Goal: Information Seeking & Learning: Learn about a topic

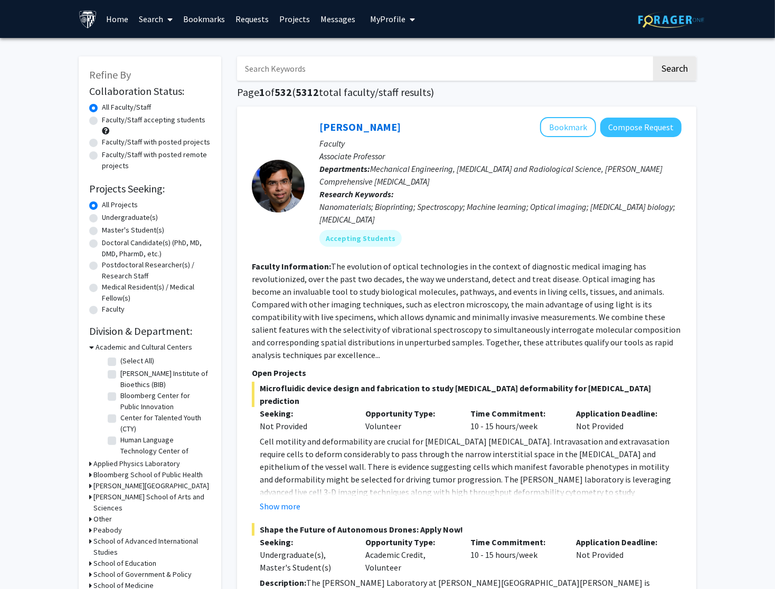
click at [297, 65] on input "Search Keywords" at bounding box center [444, 68] width 414 height 24
paste input "Manahan"
type input "Manahan"
click at [674, 70] on button "Search" at bounding box center [674, 68] width 43 height 24
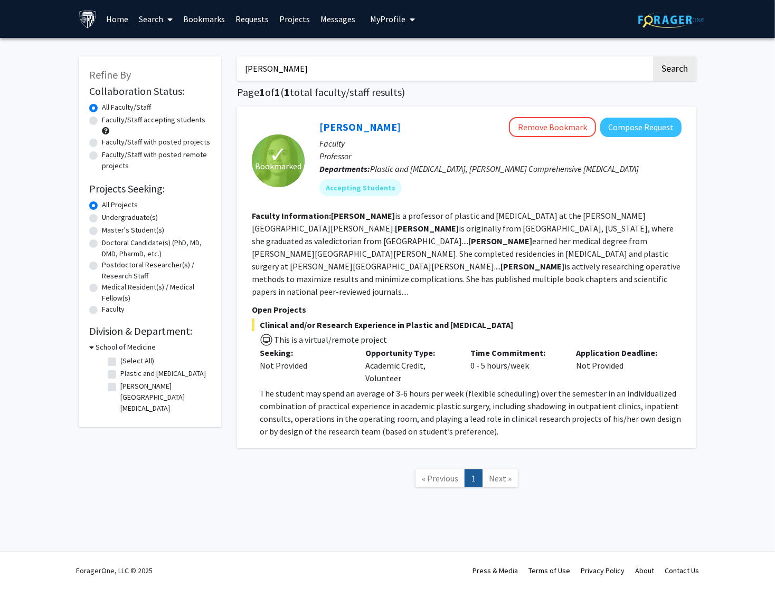
click at [293, 428] on div "✓ Bookmarked Michele Manahan Remove Bookmark Compose Request Faculty Professor …" at bounding box center [466, 278] width 459 height 342
click at [285, 395] on span "The student may spend an average of 3-6 hours per week (flexible scheduling) ov…" at bounding box center [470, 412] width 421 height 49
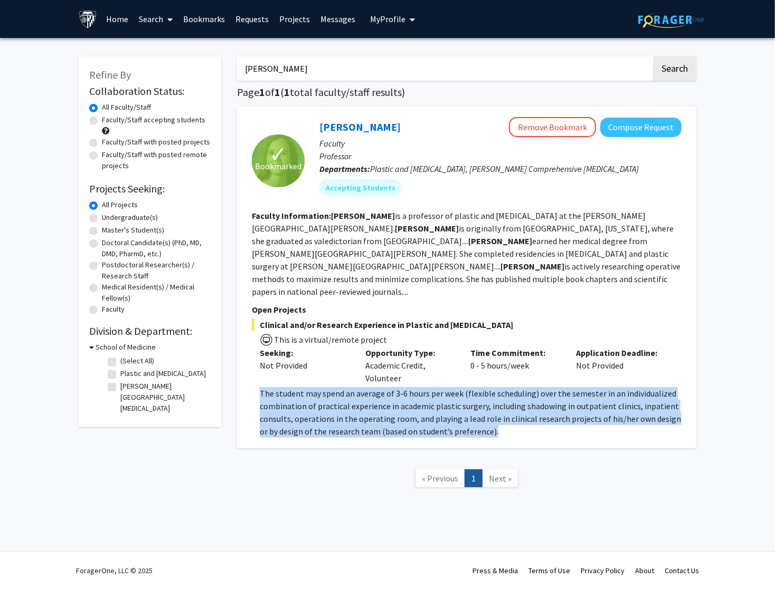
click at [285, 395] on span "The student may spend an average of 3-6 hours per week (flexible scheduling) ov…" at bounding box center [470, 412] width 421 height 49
click at [307, 388] on span "The student may spend an average of 3-6 hours per week (flexible scheduling) ov…" at bounding box center [470, 412] width 421 height 49
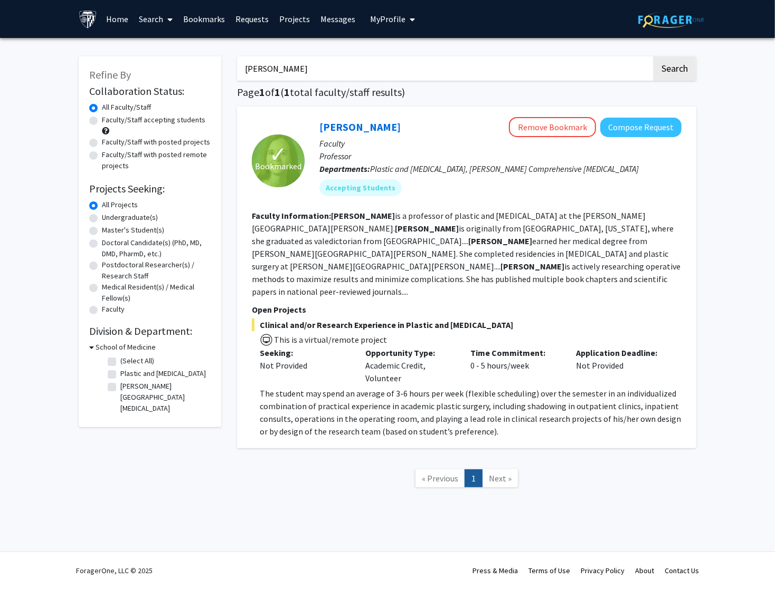
click at [300, 472] on nav "« Previous 1 Next »" at bounding box center [466, 480] width 459 height 43
click at [342, 126] on link "[PERSON_NAME]" at bounding box center [359, 126] width 81 height 13
click at [273, 75] on input "Manahan" at bounding box center [444, 68] width 414 height 24
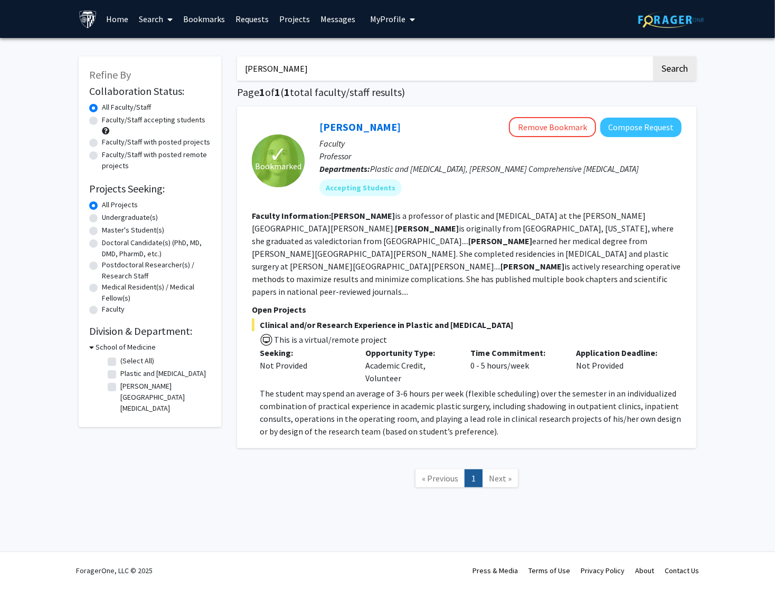
paste input "bachi"
type input "Manbachi"
click at [674, 70] on button "Search" at bounding box center [674, 68] width 43 height 24
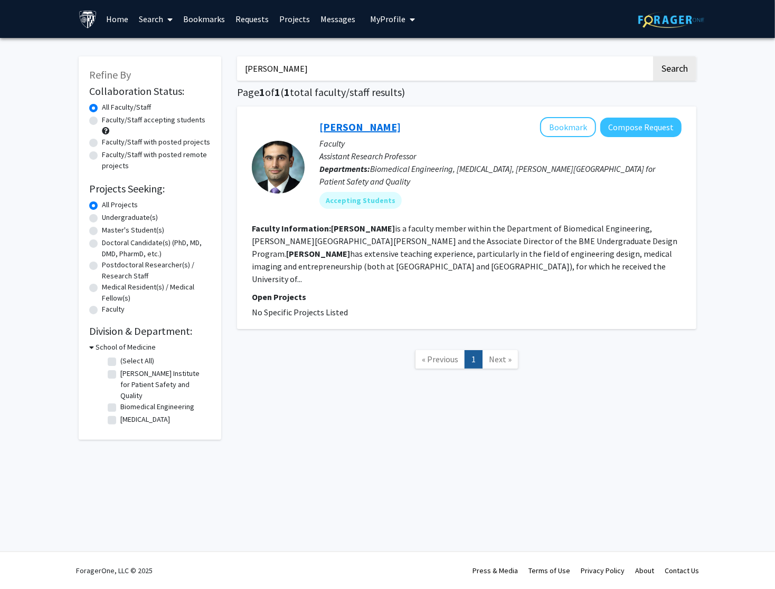
click at [358, 126] on link "Amir Manbachi" at bounding box center [359, 126] width 81 height 13
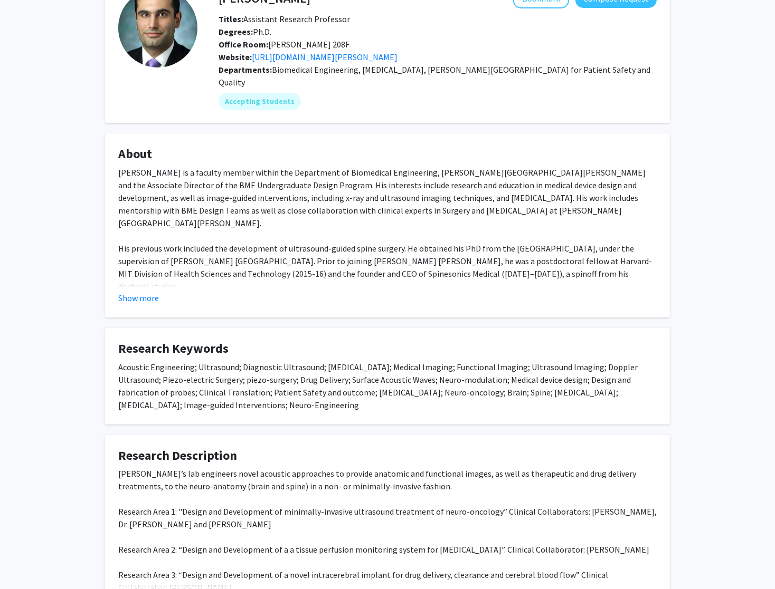
scroll to position [150, 0]
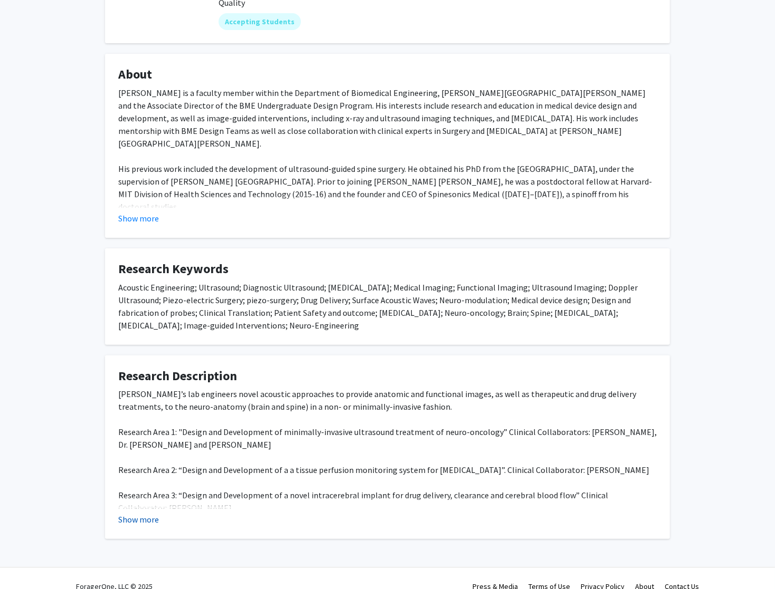
click at [129, 513] on button "Show more" at bounding box center [138, 519] width 41 height 13
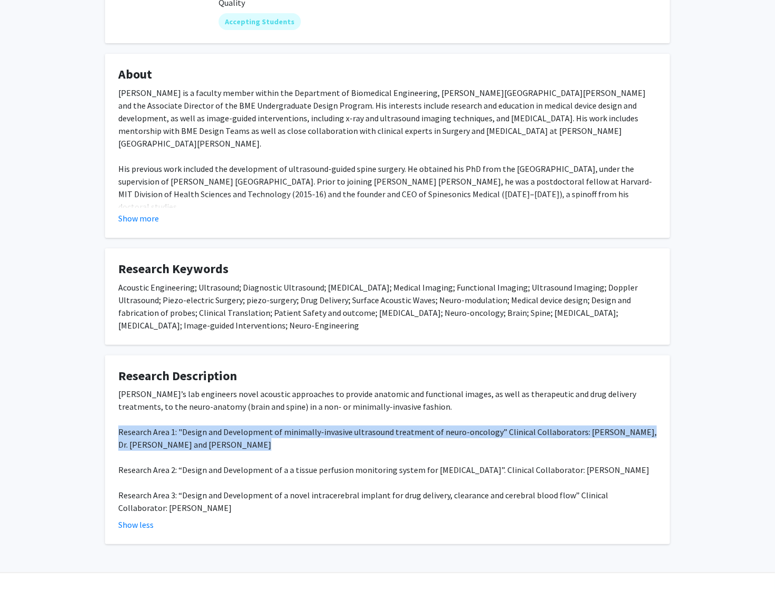
drag, startPoint x: 116, startPoint y: 415, endPoint x: 275, endPoint y: 427, distance: 159.8
click at [275, 428] on fg-card "Research Description Manbachi’s lab engineers novel acoustic approaches to prov…" at bounding box center [387, 450] width 565 height 189
copy div "Research Area 1: "Design and Development of minimally-invasive ultrasound treat…"
click at [154, 212] on button "Show more" at bounding box center [138, 218] width 41 height 13
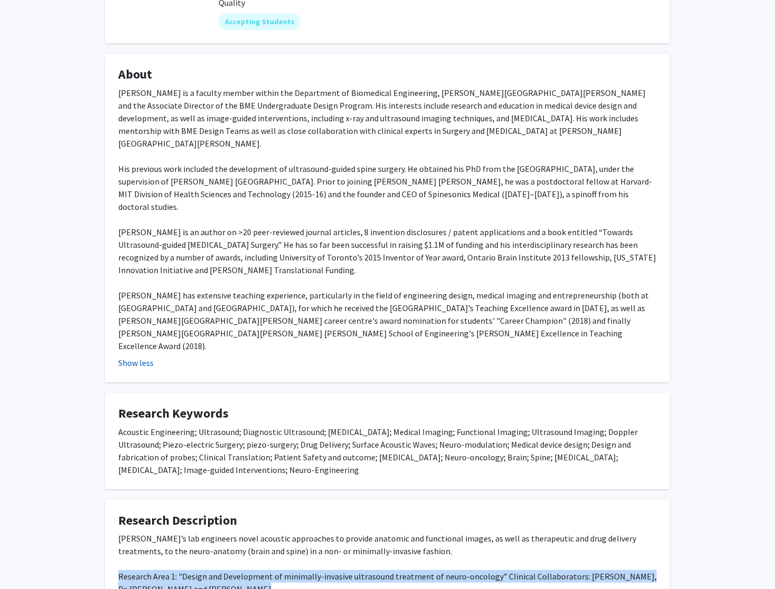
copy div "Research Area 1: "Design and Development of minimally-invasive ultrasound treat…"
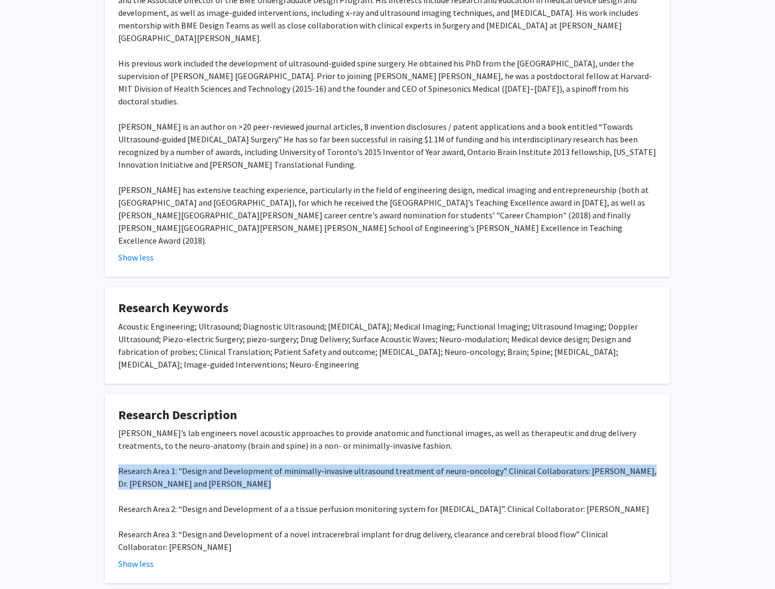
scroll to position [255, 0]
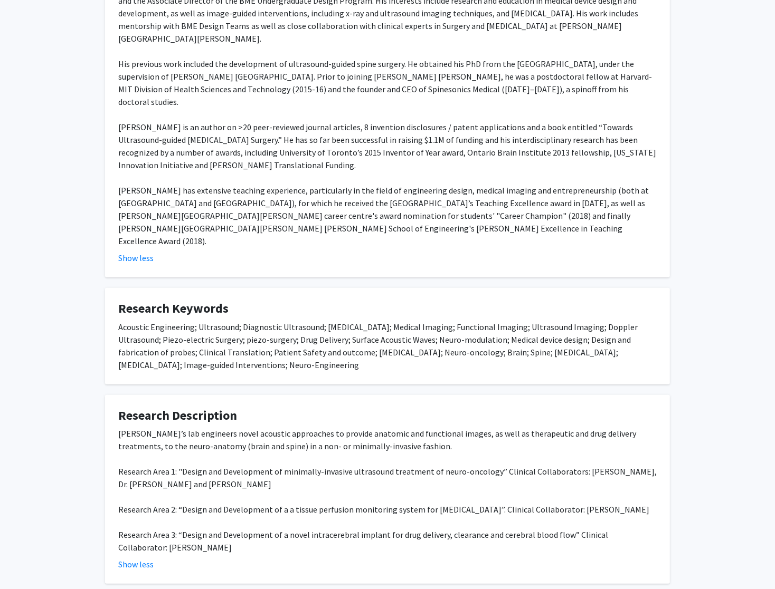
click at [222, 427] on div "Manbachi’s lab engineers novel acoustic approaches to provide anatomic and func…" at bounding box center [387, 490] width 538 height 127
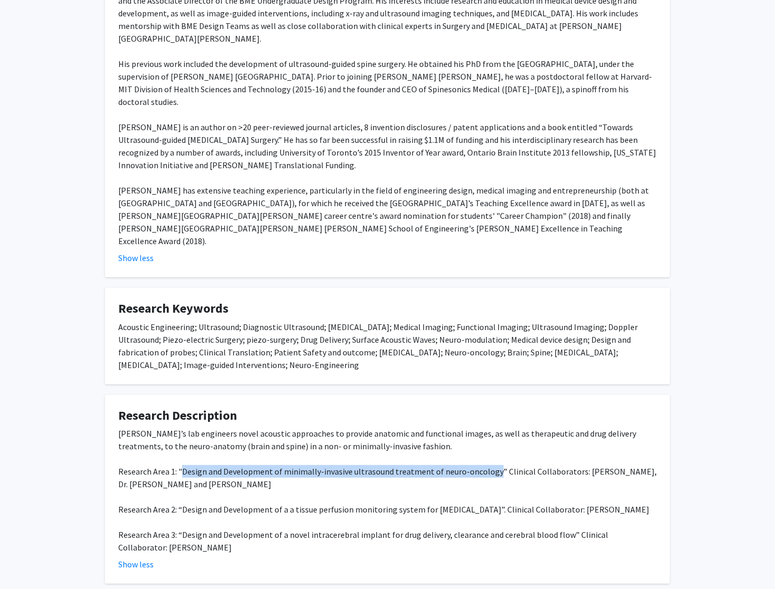
drag, startPoint x: 181, startPoint y: 413, endPoint x: 490, endPoint y: 409, distance: 308.7
click at [490, 427] on div "Manbachi’s lab engineers novel acoustic approaches to provide anatomic and func…" at bounding box center [387, 490] width 538 height 127
copy div "Design and Development of minimally-invasive ultrasound treatment of neuro-onco…"
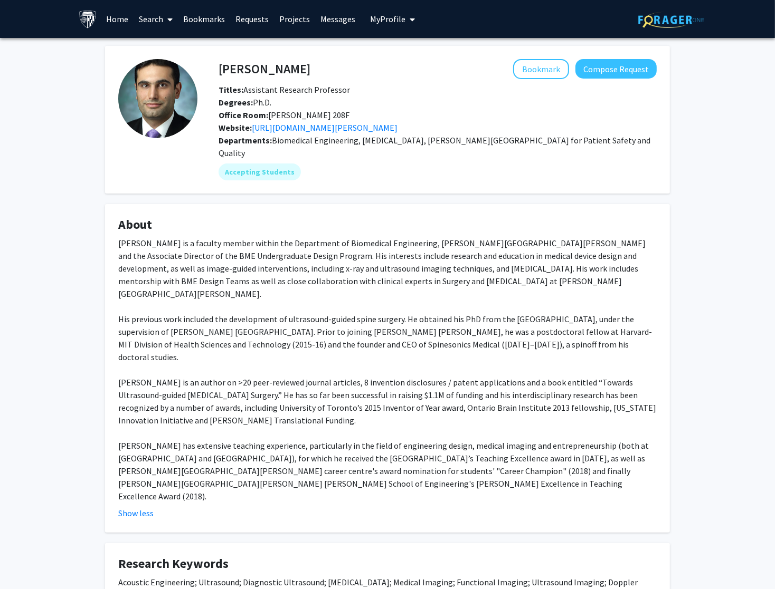
scroll to position [-1, 0]
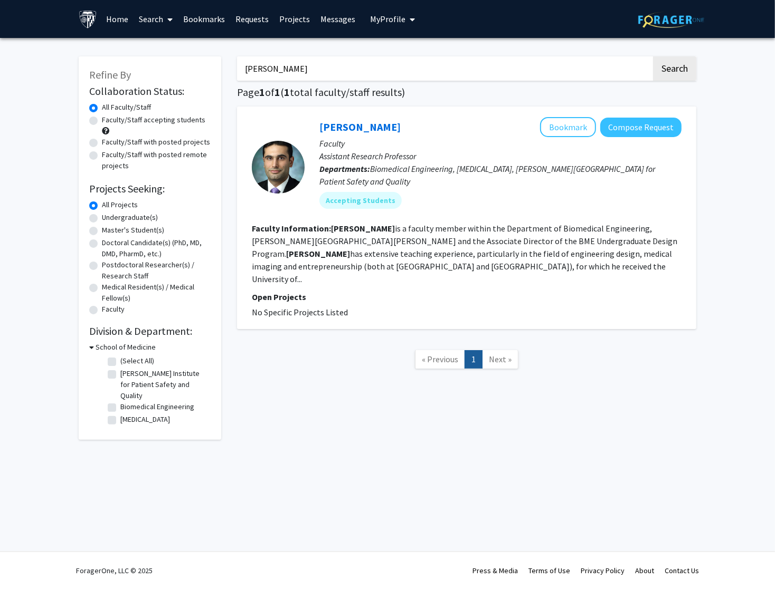
click at [269, 73] on input "Manbachi" at bounding box center [444, 68] width 414 height 24
paste input "Borahay"
type input "Borahay"
click at [674, 70] on button "Search" at bounding box center [674, 68] width 43 height 24
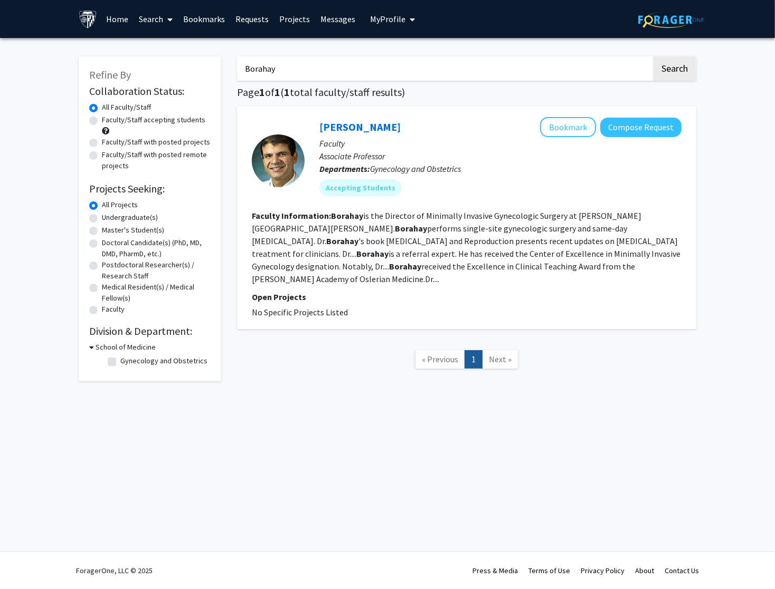
click at [371, 118] on div "Mostafa Borahay Bookmark Compose Request" at bounding box center [500, 127] width 362 height 20
click at [366, 133] on link "Mostafa Borahay" at bounding box center [359, 126] width 81 height 13
click at [280, 73] on input "Borahay" at bounding box center [444, 68] width 414 height 24
click at [674, 70] on button "Search" at bounding box center [674, 68] width 43 height 24
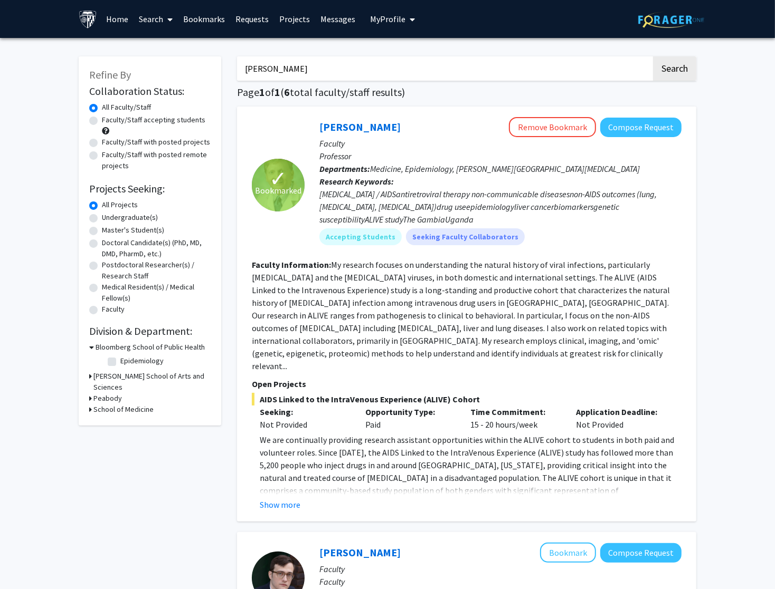
type input "Kirk"
drag, startPoint x: 280, startPoint y: 73, endPoint x: 341, endPoint y: 132, distance: 84.7
click at [341, 132] on link "Gregory Kirk" at bounding box center [359, 126] width 81 height 13
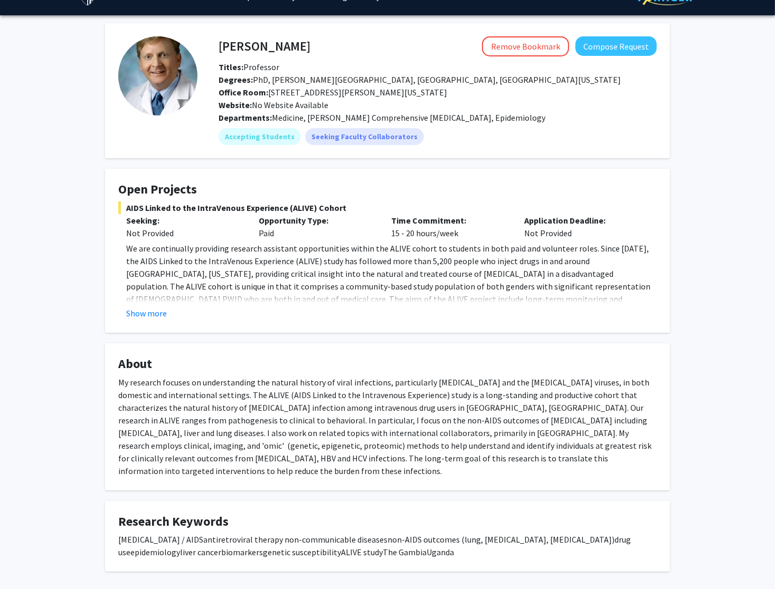
scroll to position [23, 0]
click at [148, 312] on button "Show more" at bounding box center [146, 313] width 41 height 13
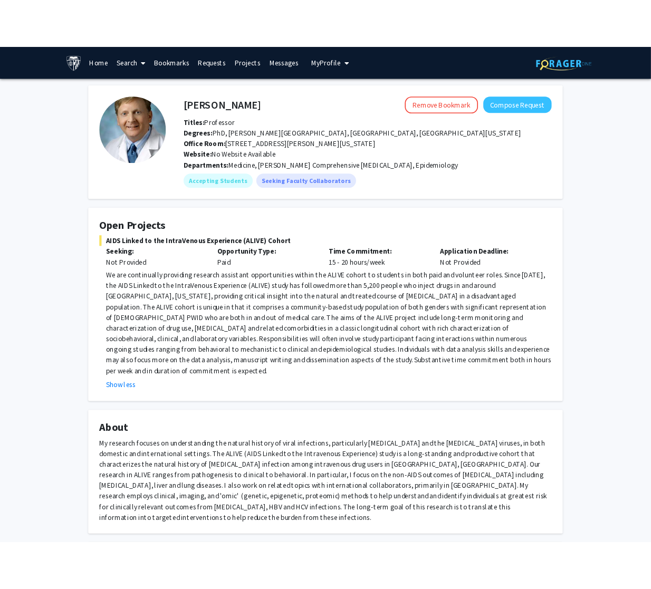
scroll to position [0, 0]
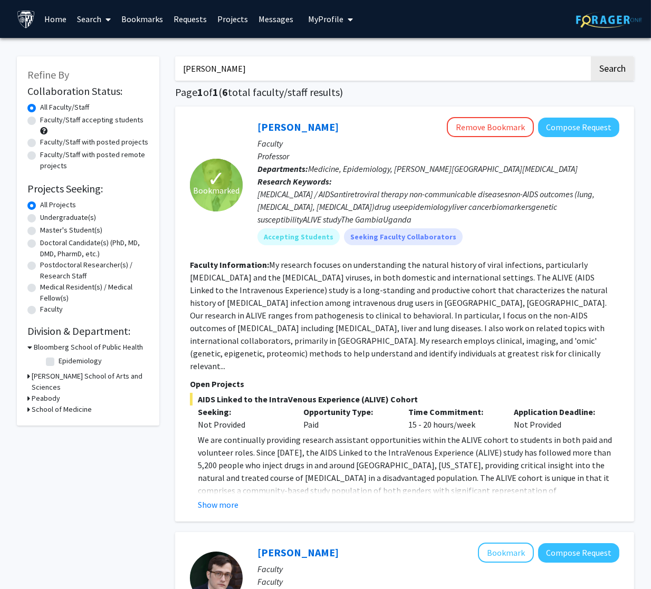
click at [202, 78] on input "kirk" at bounding box center [382, 68] width 414 height 24
type input "mundy"
click at [612, 70] on button "Search" at bounding box center [612, 68] width 43 height 24
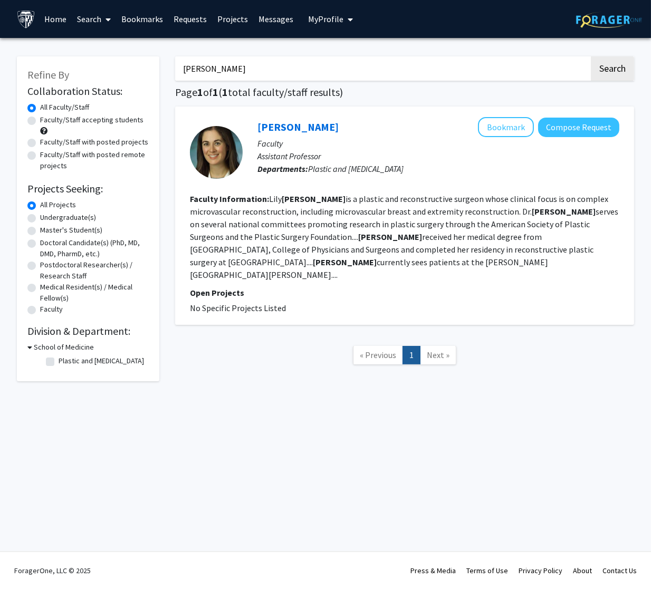
click at [202, 151] on div at bounding box center [216, 152] width 53 height 53
click at [278, 120] on div "Lily Mundy Bookmark Compose Request" at bounding box center [438, 127] width 362 height 20
click at [280, 123] on link "Lily Mundy" at bounding box center [297, 126] width 81 height 13
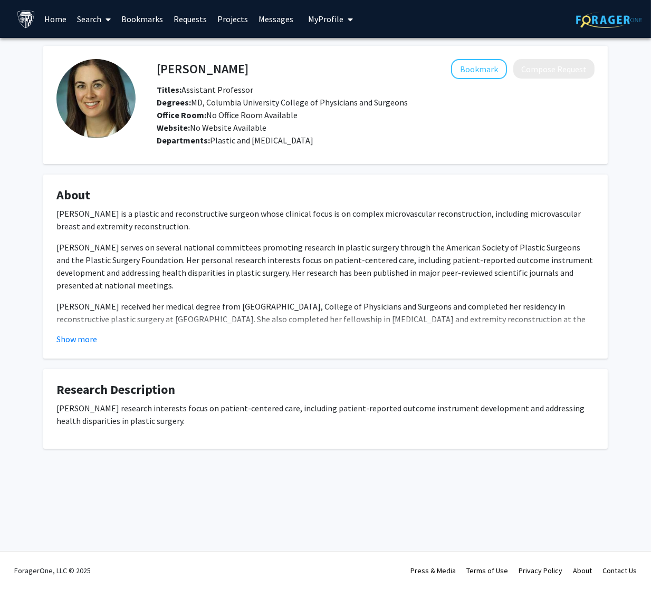
click at [192, 78] on h4 "Lily Mundy" at bounding box center [203, 69] width 92 height 20
click at [192, 76] on h4 "Lily Mundy" at bounding box center [203, 69] width 92 height 20
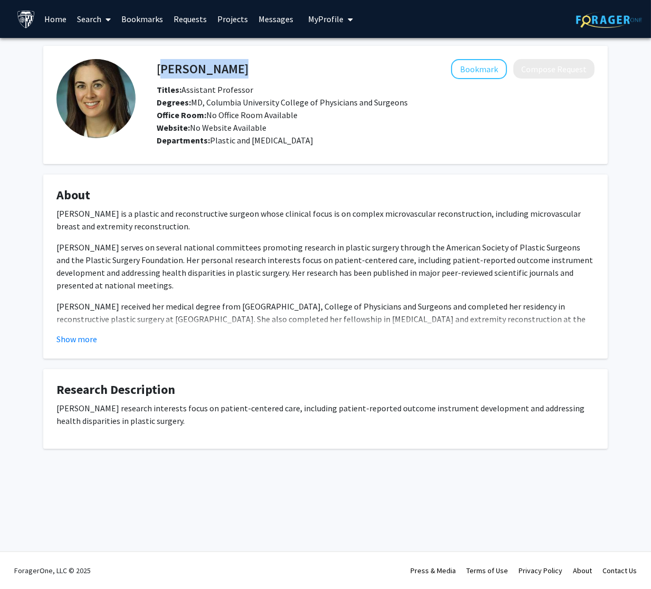
copy h4 "Lily Mundy"
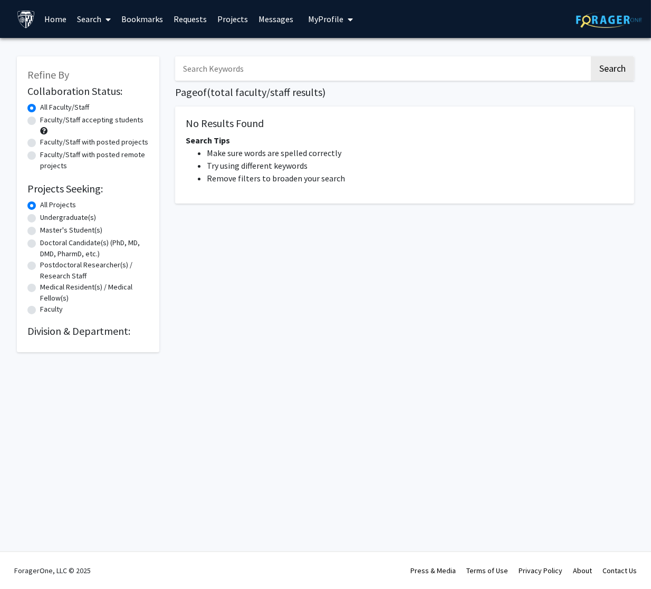
click at [219, 73] on input "Search Keywords" at bounding box center [382, 68] width 414 height 24
paste input "Ficke"
click at [612, 70] on button "Search" at bounding box center [612, 68] width 43 height 24
click at [621, 57] on button "Search" at bounding box center [612, 68] width 43 height 24
click at [275, 64] on input "Ficke" at bounding box center [382, 68] width 414 height 24
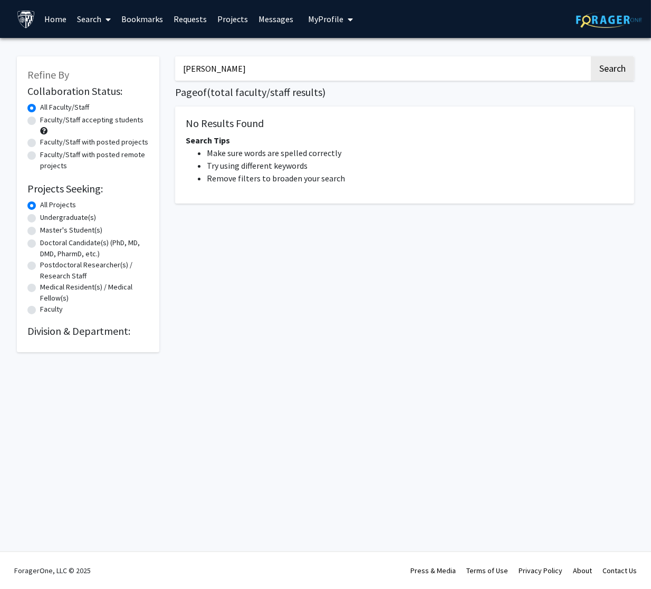
click at [275, 64] on input "Ficke" at bounding box center [382, 68] width 414 height 24
paste input "[PERSON_NAME]"
type input "[PERSON_NAME]"
click at [612, 70] on button "Search" at bounding box center [612, 68] width 43 height 24
click at [607, 62] on button "Search" at bounding box center [612, 68] width 43 height 24
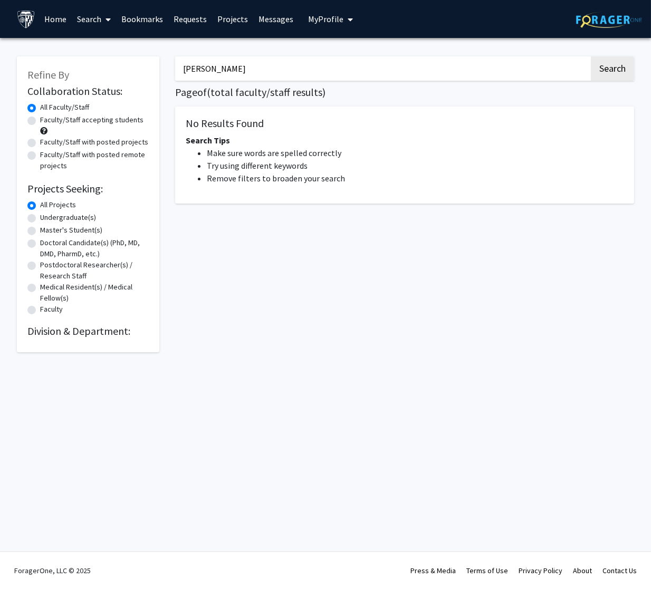
click at [417, 59] on input "[PERSON_NAME]" at bounding box center [382, 68] width 414 height 24
click at [67, 27] on link "Home" at bounding box center [56, 19] width 33 height 37
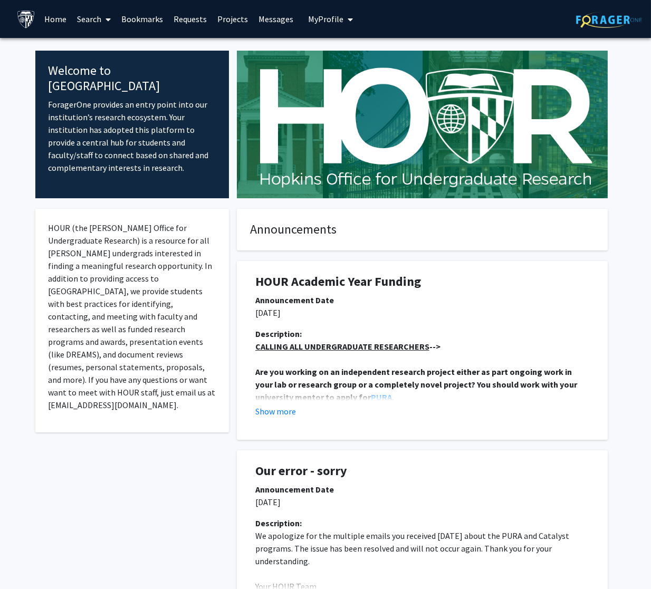
click at [112, 33] on link "Search" at bounding box center [94, 19] width 44 height 37
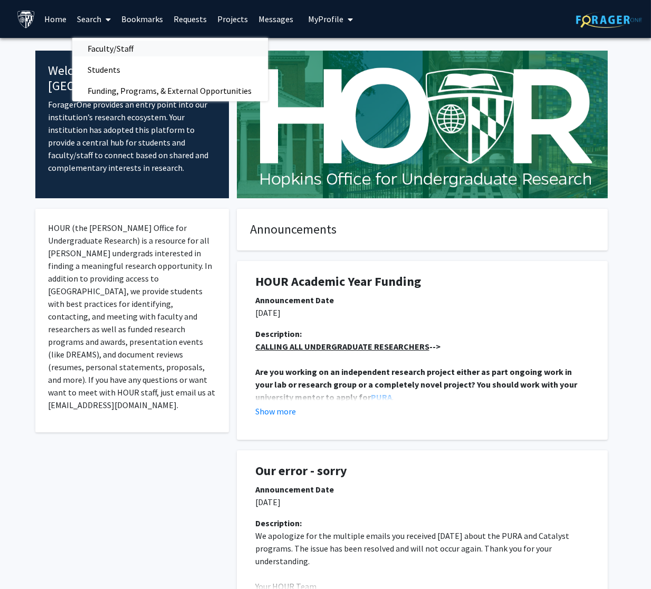
click at [100, 53] on span "Faculty/Staff" at bounding box center [111, 48] width 78 height 21
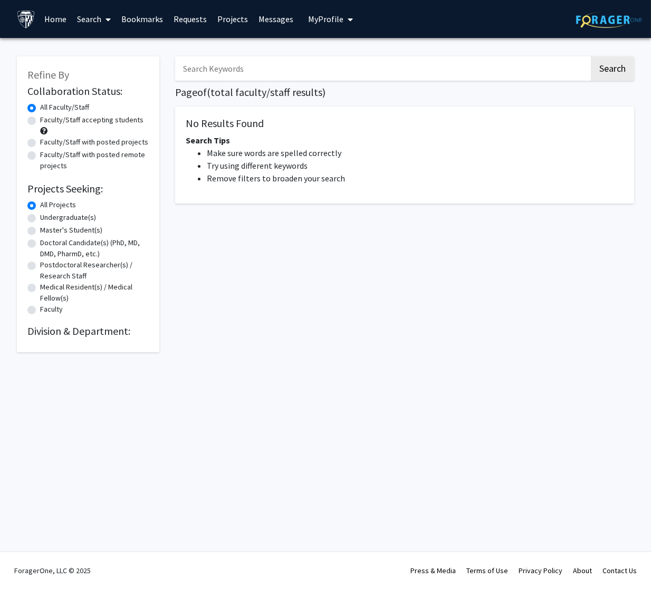
click at [311, 58] on input "Search Keywords" at bounding box center [382, 68] width 414 height 24
paste input "[PERSON_NAME]"
click at [606, 70] on button "Search" at bounding box center [612, 68] width 43 height 24
click at [193, 64] on input "[PERSON_NAME]" at bounding box center [382, 68] width 414 height 24
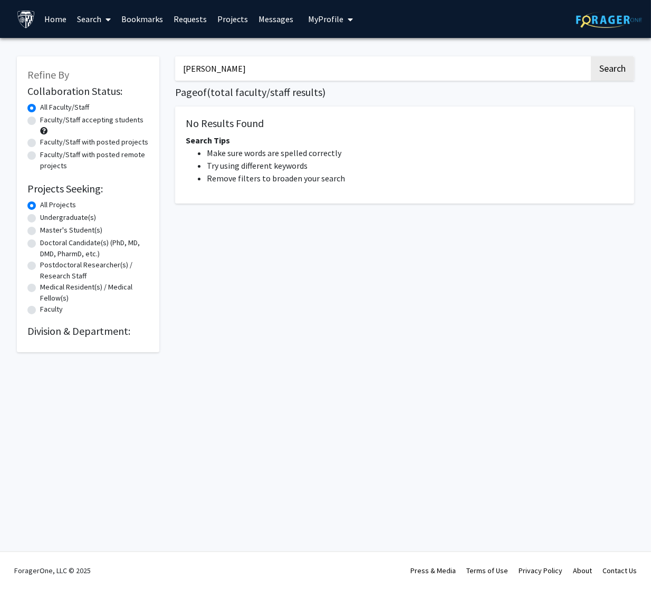
click at [612, 70] on button "Search" at bounding box center [612, 68] width 43 height 24
click at [595, 64] on button "Search" at bounding box center [612, 68] width 43 height 24
click at [501, 61] on input "smith" at bounding box center [382, 68] width 414 height 24
click at [612, 70] on button "Search" at bounding box center [612, 68] width 43 height 24
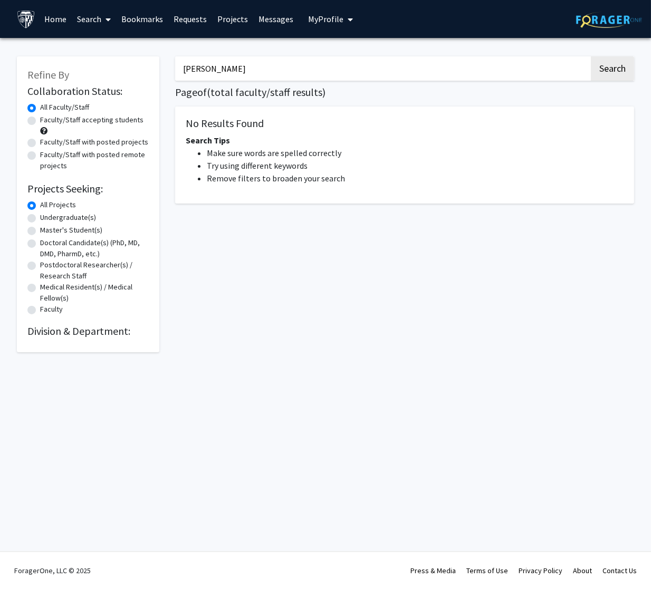
type input "James"
drag, startPoint x: 501, startPoint y: 61, endPoint x: 620, endPoint y: 67, distance: 119.4
click at [620, 67] on button "Search" at bounding box center [612, 68] width 43 height 24
click at [246, 245] on div "James Search Page of ( total faculty/staff results) No Results Found Search Tip…" at bounding box center [404, 199] width 475 height 307
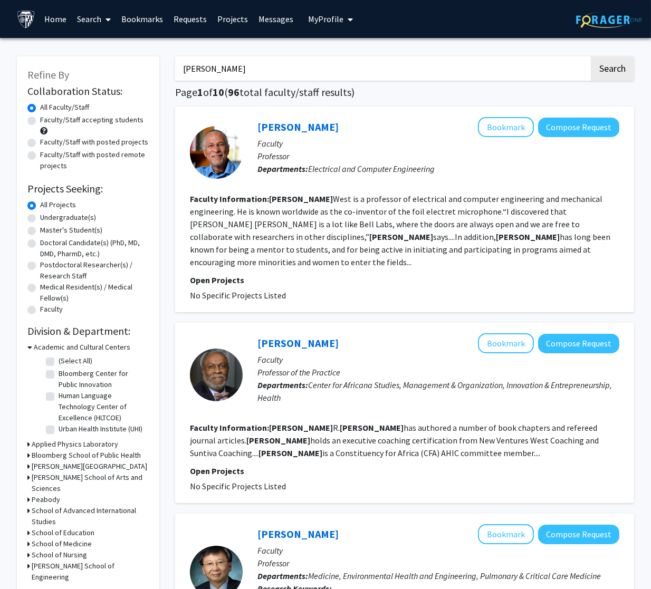
click at [221, 66] on input "James" at bounding box center [382, 68] width 414 height 24
paste input "[PERSON_NAME]"
type input "[PERSON_NAME]"
click at [612, 70] on button "Search" at bounding box center [612, 68] width 43 height 24
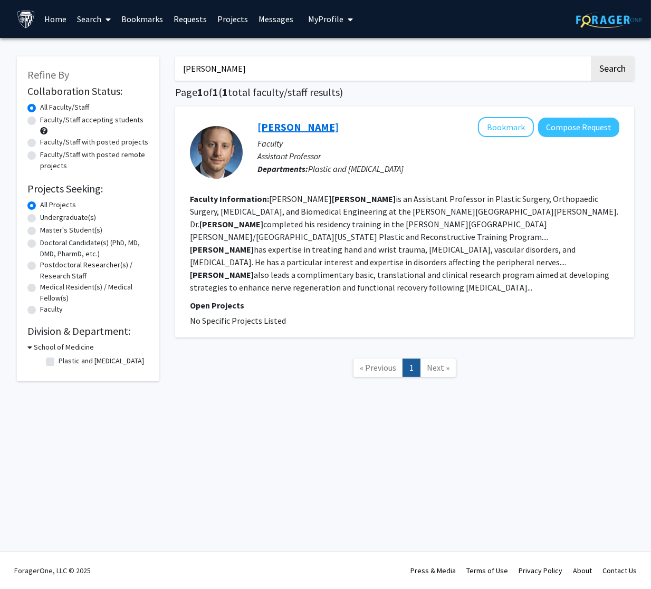
click at [275, 128] on link "[PERSON_NAME]" at bounding box center [297, 126] width 81 height 13
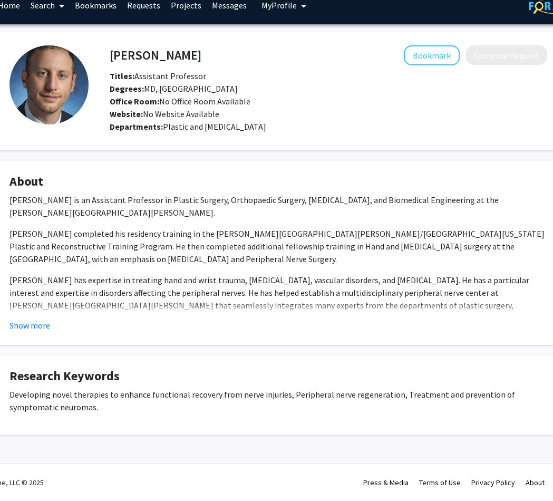
scroll to position [14, 38]
click at [39, 326] on button "Show more" at bounding box center [29, 325] width 41 height 13
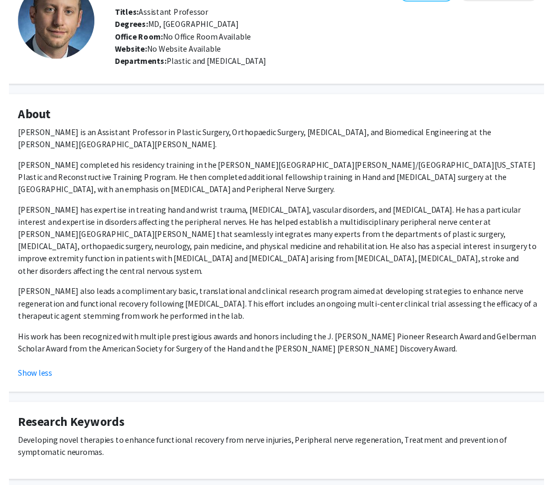
scroll to position [81, 38]
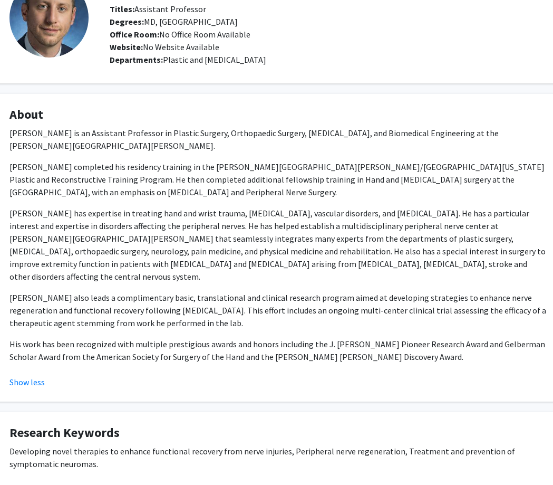
click at [308, 313] on p "Dr. Tuffaha also leads a complimentary basic, translational and clinical resear…" at bounding box center [278, 310] width 538 height 38
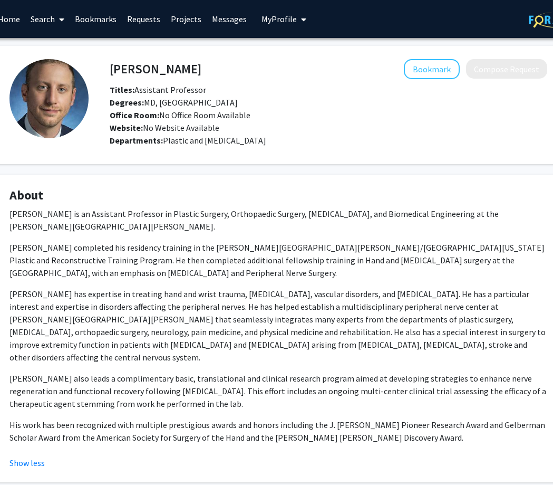
scroll to position [0, 0]
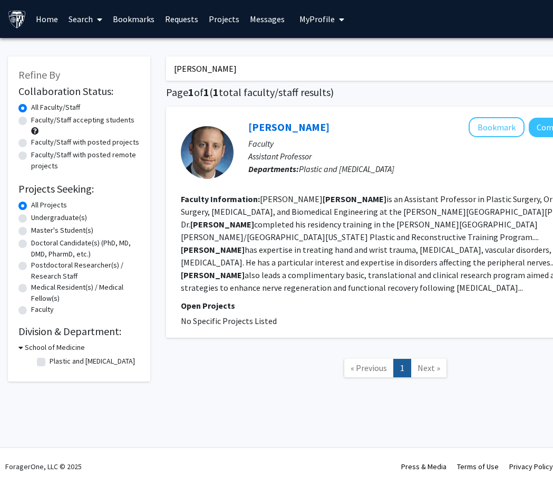
click at [202, 65] on input "[PERSON_NAME]" at bounding box center [373, 68] width 414 height 24
type input "\"
click at [46, 360] on fg-checkbox "Plastic and Reconstructive Surgery Plastic and Reconstructive Surgery" at bounding box center [87, 362] width 100 height 13
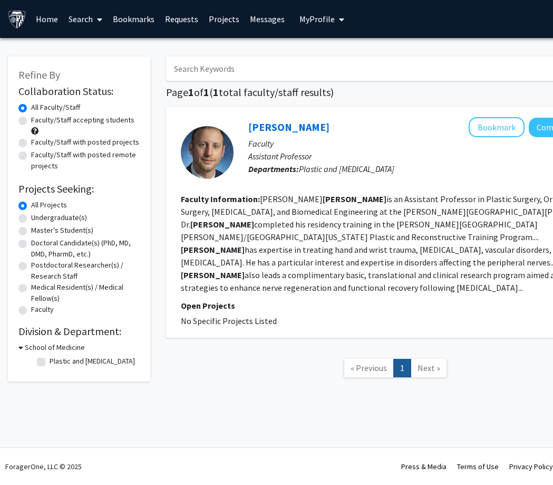
click at [50, 362] on label "Plastic and [MEDICAL_DATA]" at bounding box center [92, 361] width 85 height 11
click at [50, 362] on input "Plastic and [MEDICAL_DATA]" at bounding box center [53, 359] width 7 height 7
checkbox input "true"
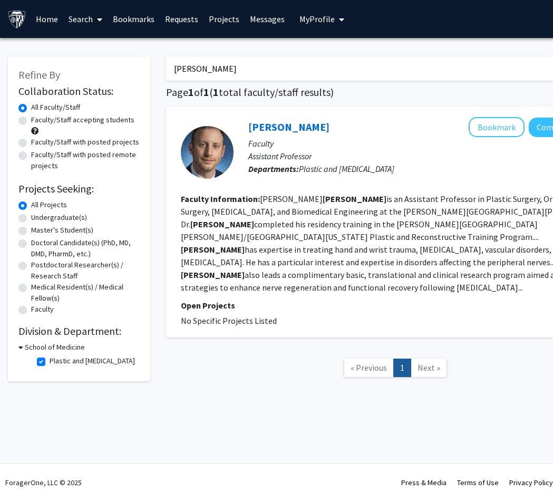
click at [50, 366] on label "Plastic and [MEDICAL_DATA]" at bounding box center [92, 361] width 85 height 11
click at [50, 362] on input "Plastic and [MEDICAL_DATA]" at bounding box center [53, 359] width 7 height 7
checkbox input "false"
click at [189, 75] on input "[PERSON_NAME]" at bounding box center [373, 68] width 414 height 24
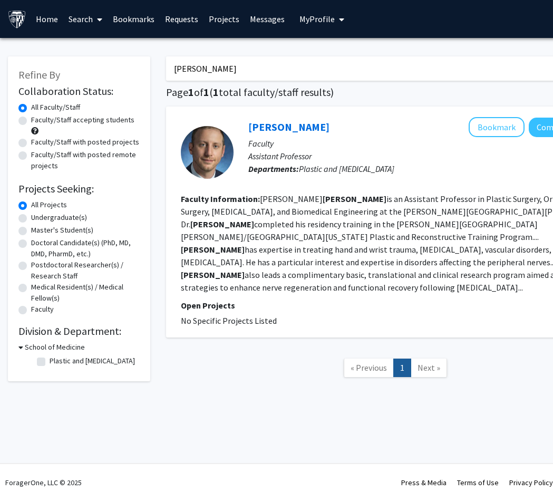
click at [189, 75] on input "[PERSON_NAME]" at bounding box center [373, 68] width 414 height 24
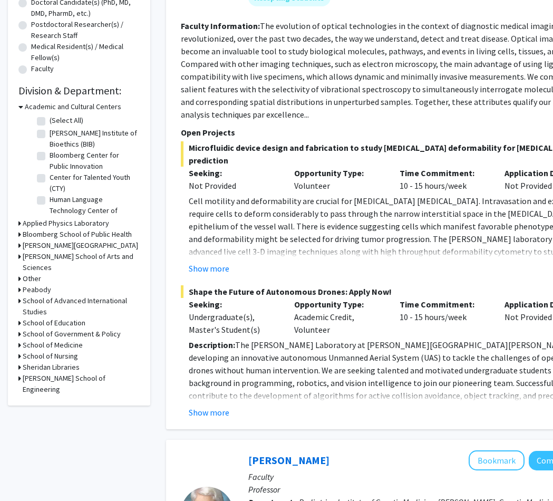
scroll to position [381, 0]
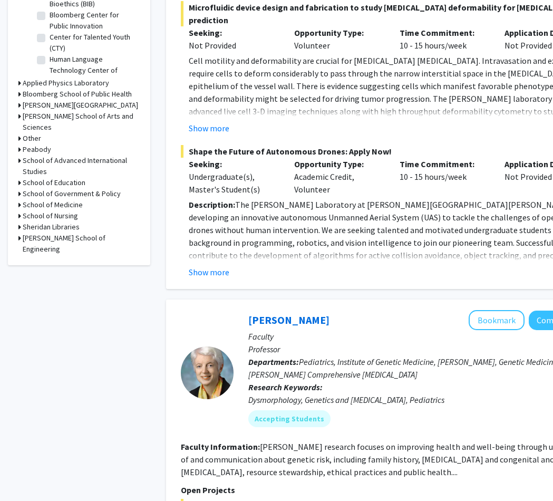
click at [70, 199] on h3 "School of Medicine" at bounding box center [53, 204] width 60 height 11
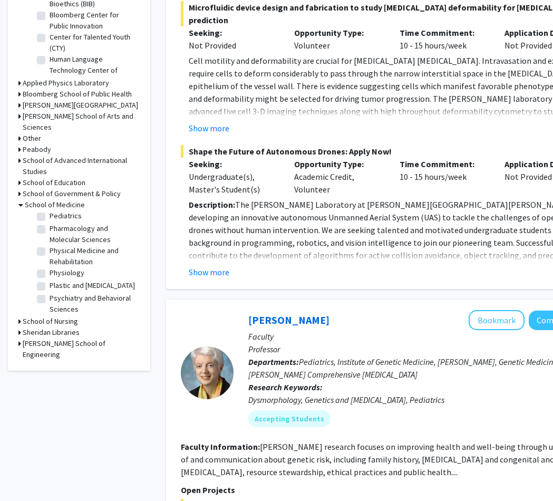
scroll to position [1248, 0]
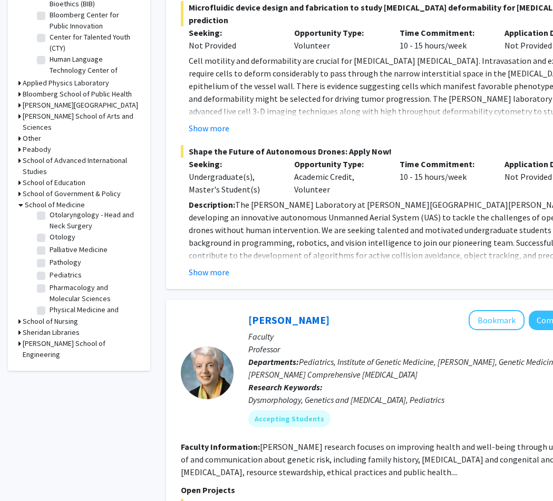
click at [50, 339] on label "Plastic and [MEDICAL_DATA]" at bounding box center [92, 344] width 85 height 11
click at [50, 339] on input "Plastic and [MEDICAL_DATA]" at bounding box center [53, 342] width 7 height 7
checkbox input "true"
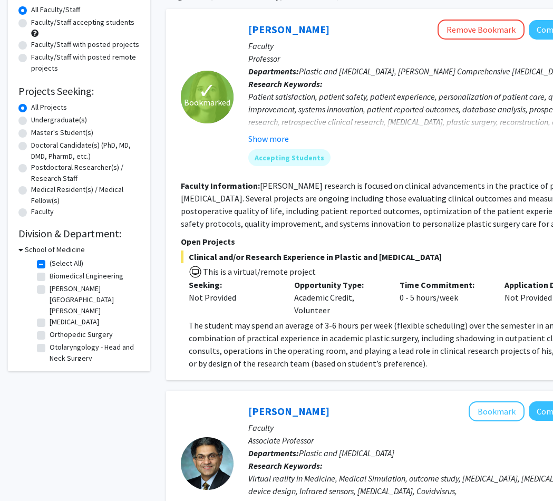
scroll to position [142, 0]
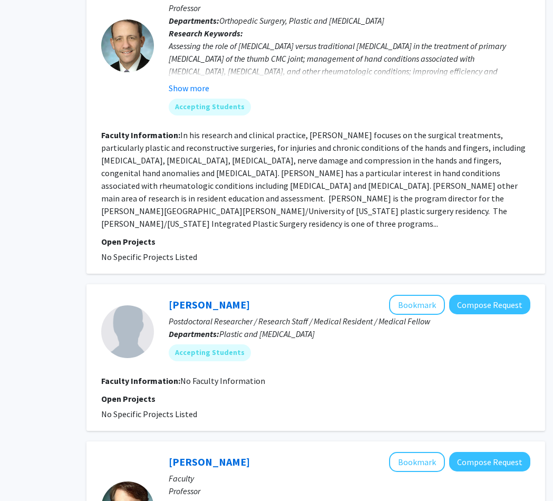
scroll to position [852, 80]
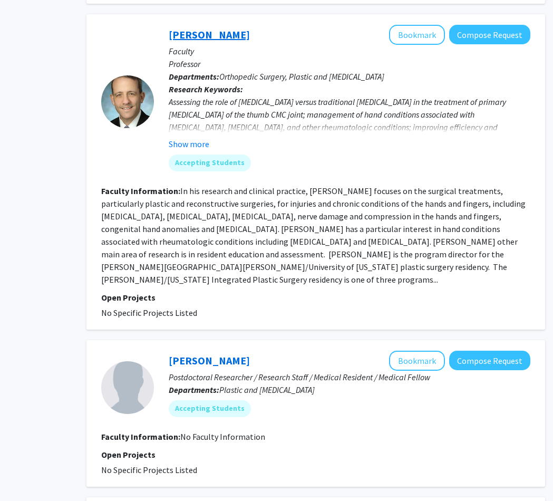
click at [197, 33] on link "[PERSON_NAME]" at bounding box center [209, 34] width 81 height 13
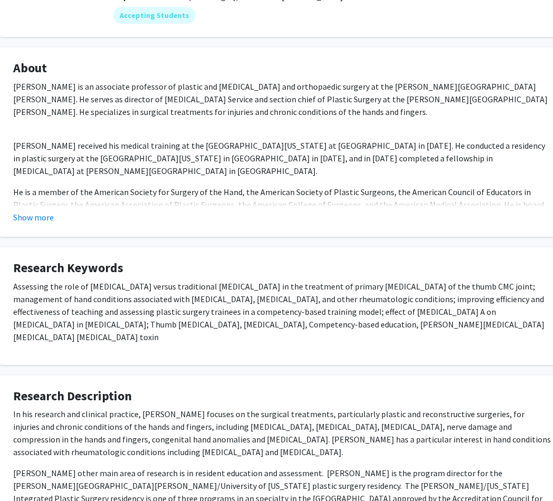
scroll to position [144, 35]
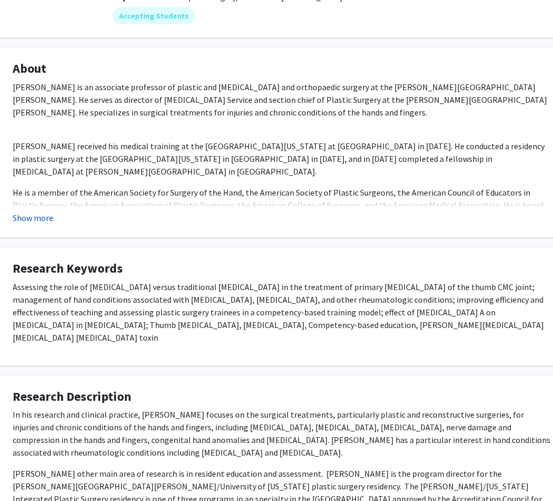
click at [32, 218] on button "Show more" at bounding box center [33, 218] width 41 height 13
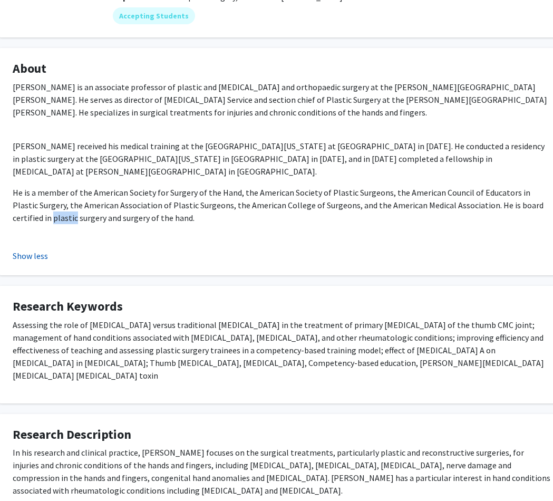
click at [32, 218] on p "He is a member of the American Society for Surgery of the Hand, the American So…" at bounding box center [282, 205] width 538 height 38
click at [60, 208] on p "He is a member of the American Society for Surgery of the Hand, the American So…" at bounding box center [282, 205] width 538 height 38
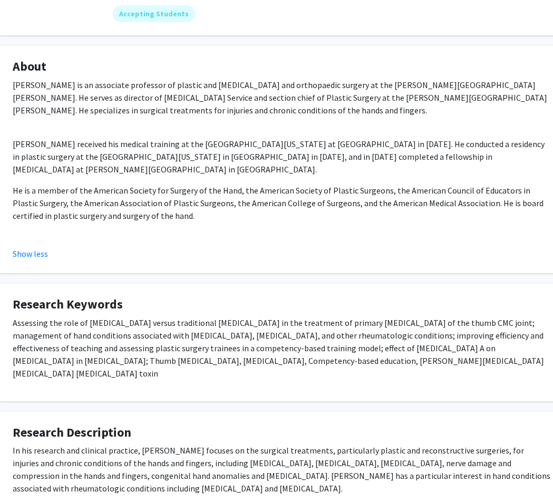
scroll to position [227, 35]
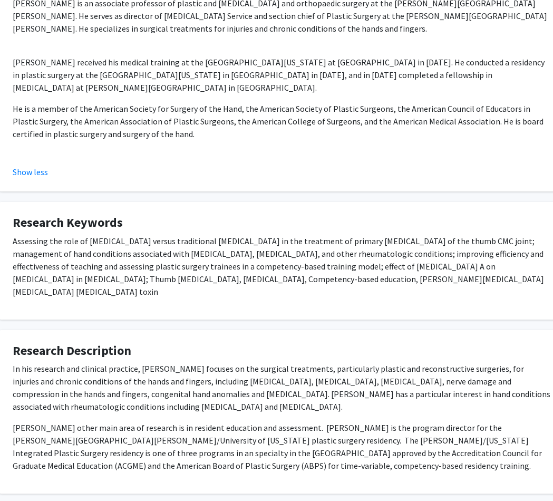
click at [103, 375] on p "In his research and clinical practice, [PERSON_NAME] focuses on the surgical tr…" at bounding box center [282, 387] width 538 height 51
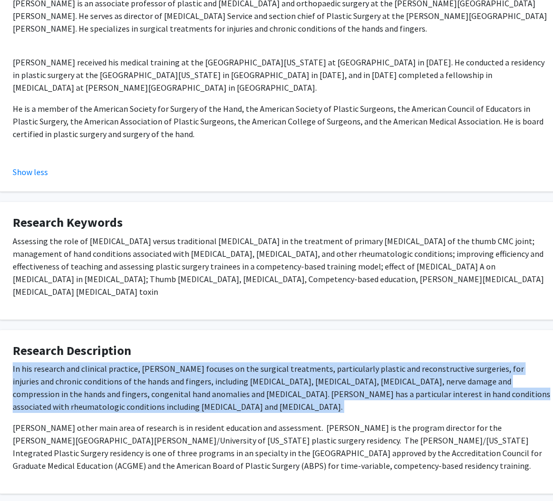
click at [103, 375] on p "In his research and clinical practice, [PERSON_NAME] focuses on the surgical tr…" at bounding box center [282, 387] width 538 height 51
copy p "In his research and clinical practice, [PERSON_NAME] focuses on the surgical tr…"
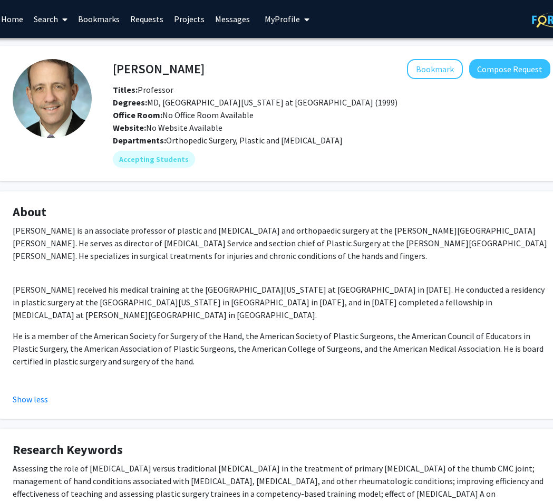
scroll to position [0, 35]
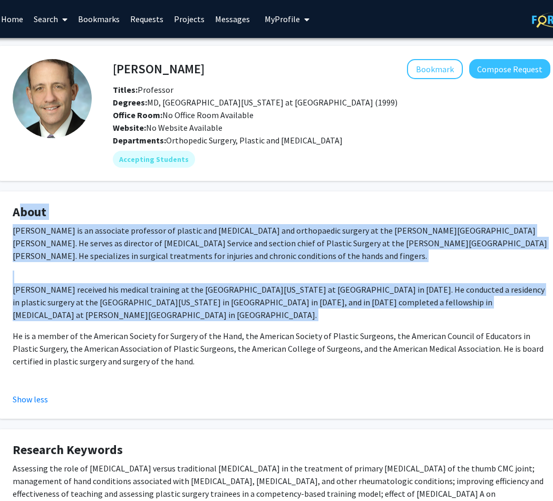
drag, startPoint x: 10, startPoint y: 216, endPoint x: 194, endPoint y: 381, distance: 247.3
click at [194, 381] on fg-card "About [PERSON_NAME] is an associate professor of plastic and [MEDICAL_DATA] and…" at bounding box center [281, 305] width 565 height 227
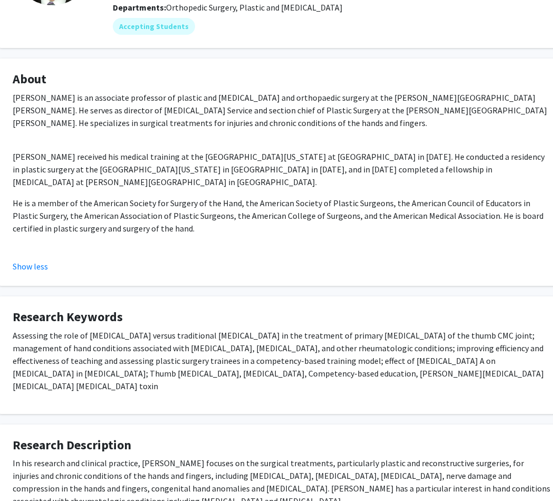
click at [186, 375] on p "Assessing the role of [MEDICAL_DATA] versus traditional [MEDICAL_DATA] in the t…" at bounding box center [282, 360] width 538 height 63
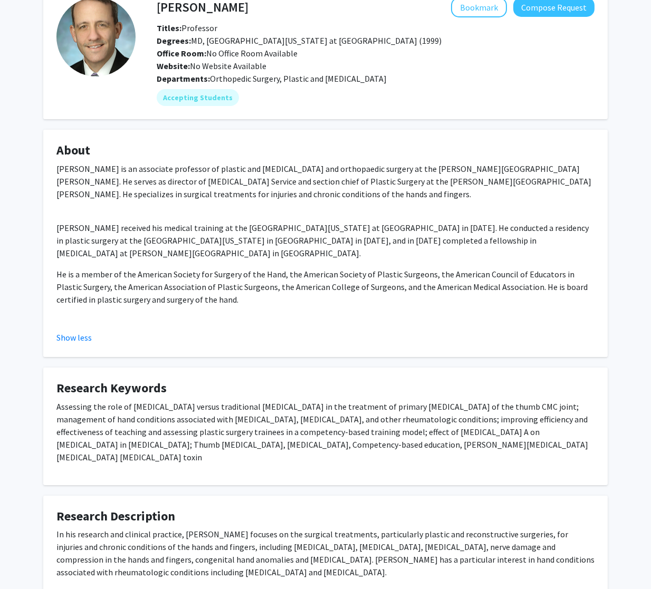
scroll to position [53, 0]
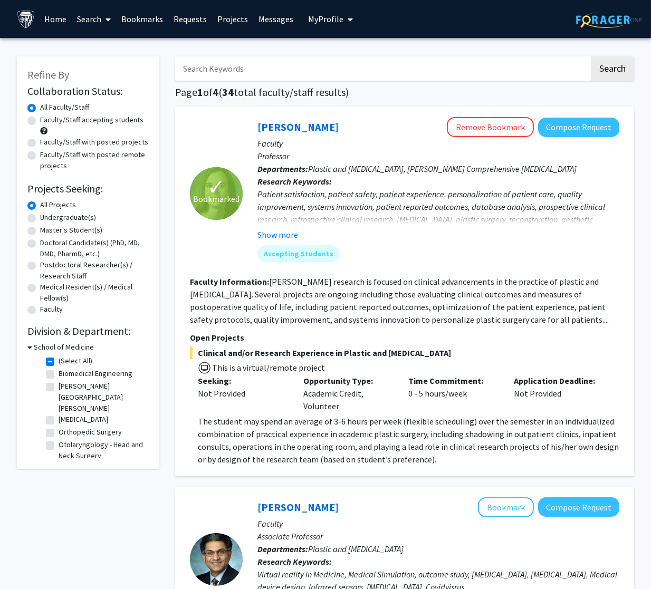
scroll to position [470, 0]
